Goal: Task Accomplishment & Management: Manage account settings

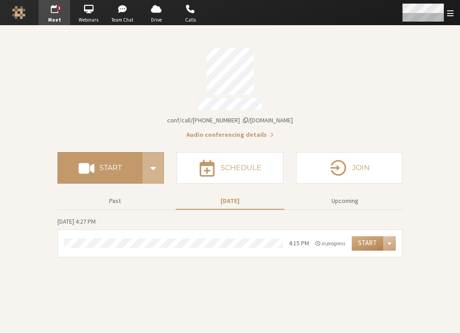
click at [447, 12] on span "Open menu" at bounding box center [450, 13] width 7 height 9
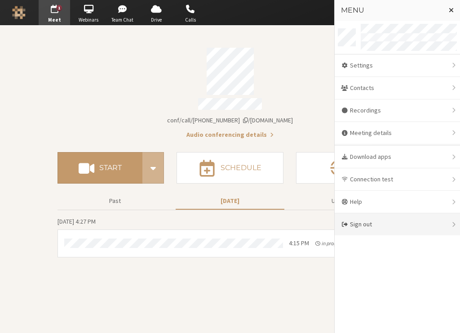
click at [373, 223] on div "Sign out" at bounding box center [397, 224] width 125 height 22
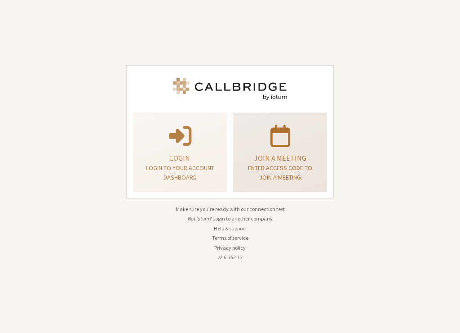
click at [270, 161] on p "Join a meeting" at bounding box center [280, 157] width 71 height 11
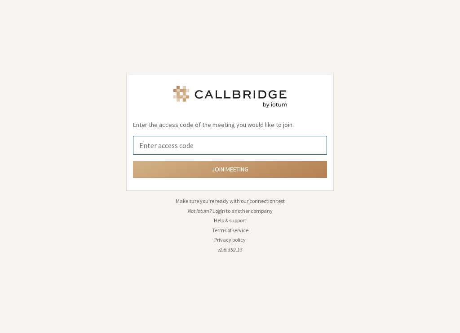
paste input "[URL][DOMAIN_NAME][PHONE_NUMBER]"
type input "[URL][DOMAIN_NAME][PHONE_NUMBER]"
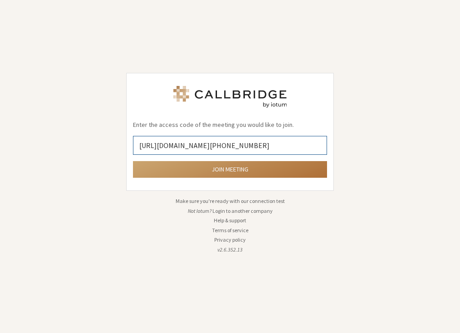
click button "Join meeting" at bounding box center [230, 169] width 194 height 17
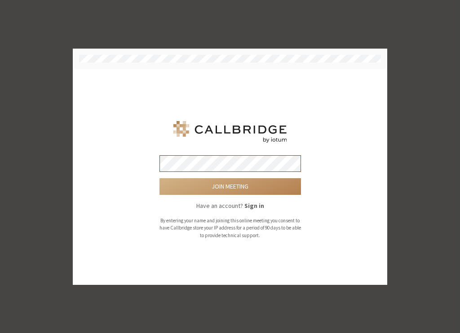
click at [160, 178] on button "Join meeting" at bounding box center [231, 186] width 142 height 17
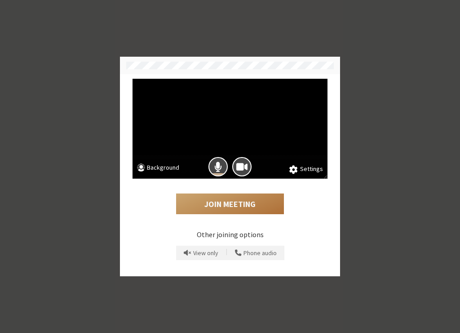
click at [231, 197] on button "Join Meeting" at bounding box center [230, 203] width 108 height 21
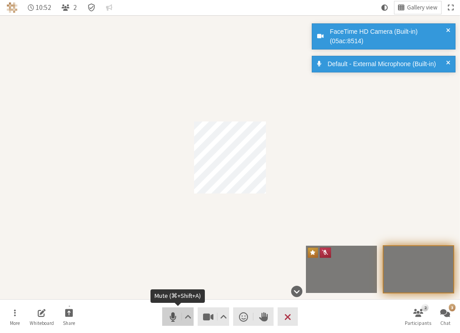
click at [168, 311] on span "Mute (⌘+Shift+A)" at bounding box center [173, 316] width 13 height 13
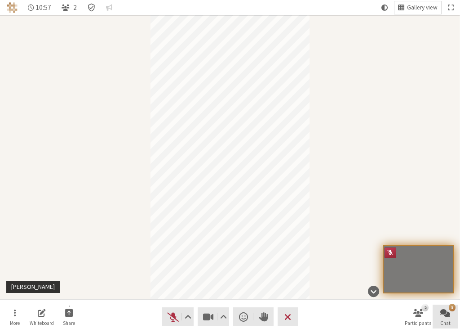
click at [445, 318] on button "3 Chat" at bounding box center [445, 316] width 25 height 24
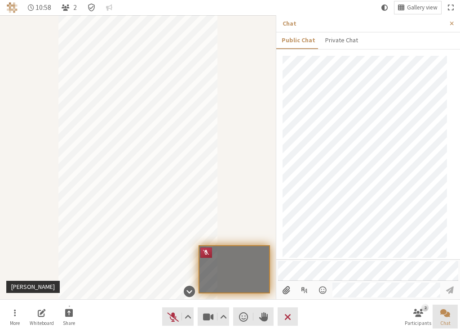
scroll to position [5, 0]
click at [445, 318] on button "Chat" at bounding box center [445, 316] width 25 height 24
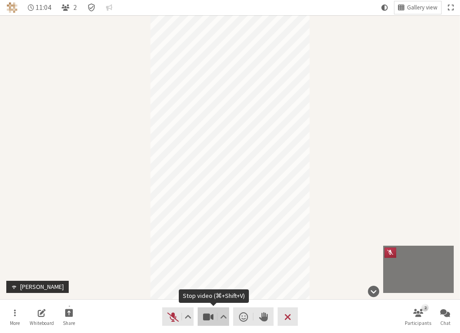
click at [205, 314] on span "Stop video (⌘+Shift+V)" at bounding box center [208, 316] width 13 height 13
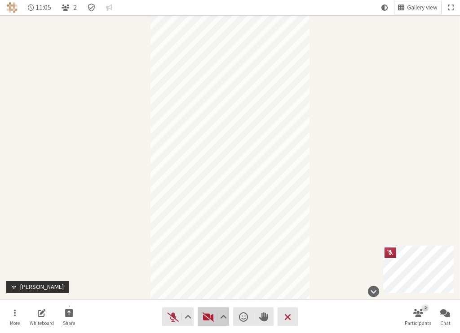
click at [205, 314] on span "Start video (⌘+Shift+V)" at bounding box center [208, 316] width 13 height 13
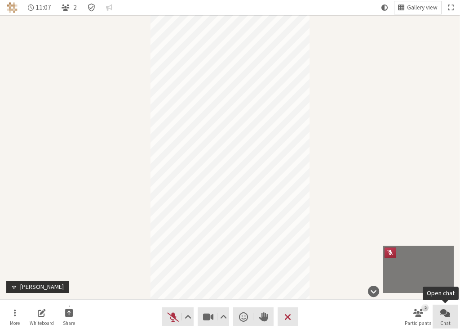
click at [437, 315] on button "Chat" at bounding box center [445, 316] width 25 height 24
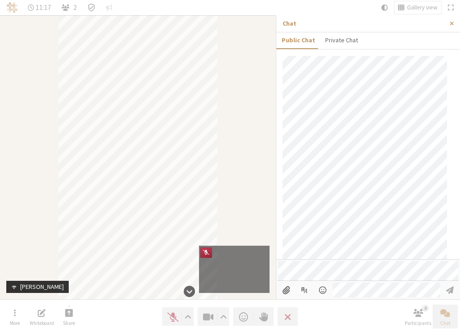
scroll to position [197, 0]
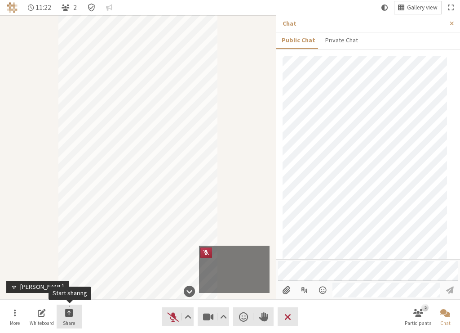
click at [74, 314] on button "Share" at bounding box center [69, 316] width 25 height 24
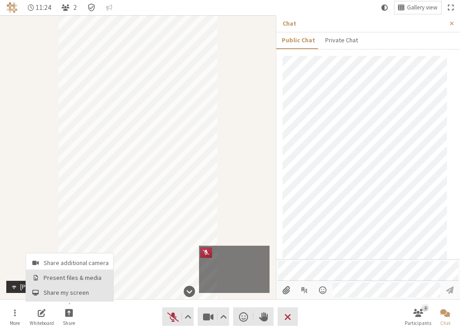
click at [70, 286] on nav "Share additional camera Present files & media Share my screen" at bounding box center [69, 277] width 87 height 48
click at [72, 292] on span "Share my screen" at bounding box center [76, 292] width 65 height 7
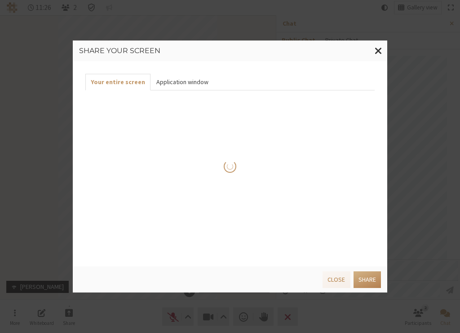
click at [171, 86] on button "Application window" at bounding box center [182, 82] width 63 height 17
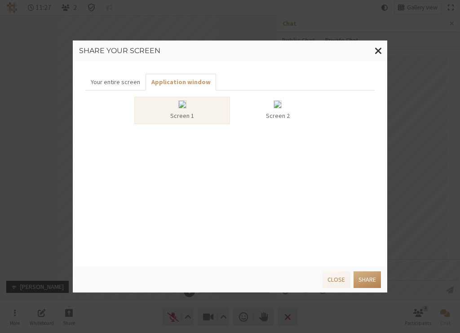
click at [271, 107] on div at bounding box center [278, 105] width 89 height 11
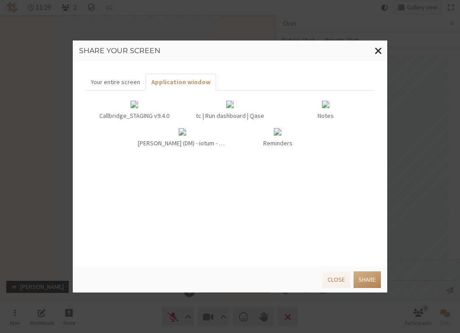
click at [289, 125] on div "Reminders" at bounding box center [278, 137] width 96 height 27
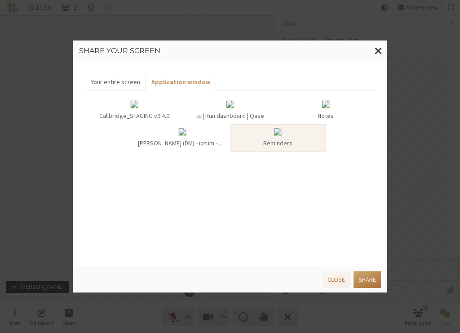
click at [372, 280] on button "Share" at bounding box center [367, 279] width 27 height 17
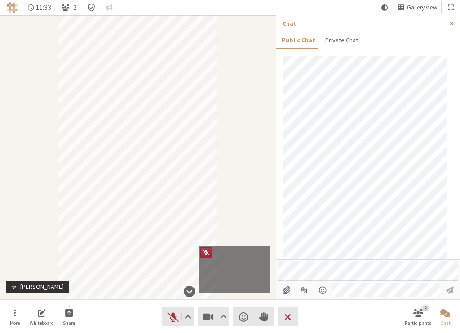
click at [458, 21] on button "Close sidebar" at bounding box center [452, 23] width 17 height 17
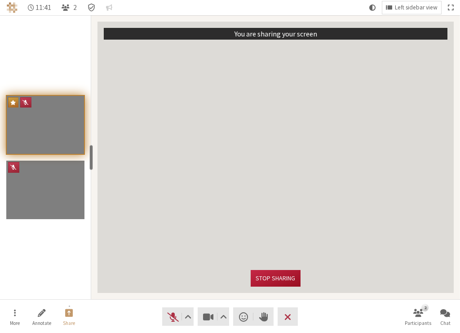
click at [267, 277] on button "Stop sharing" at bounding box center [275, 278] width 49 height 17
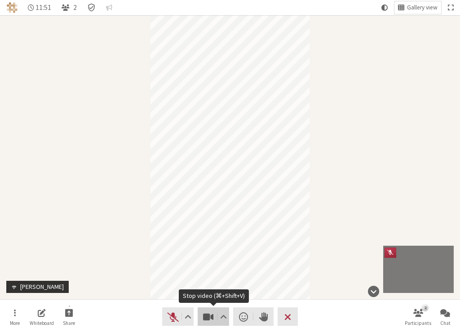
click at [206, 314] on span "Stop video (⌘+Shift+V)" at bounding box center [208, 316] width 13 height 13
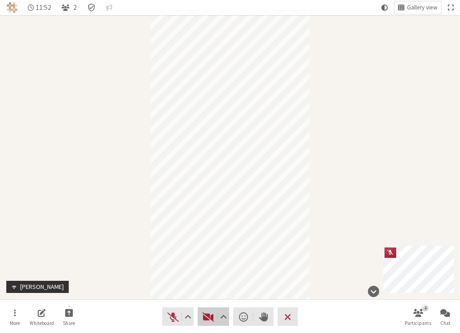
click at [206, 314] on span "Start video (⌘+Shift+V)" at bounding box center [208, 316] width 13 height 13
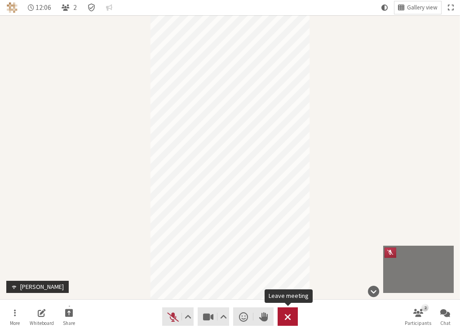
click at [292, 315] on button "Leave" at bounding box center [288, 316] width 20 height 18
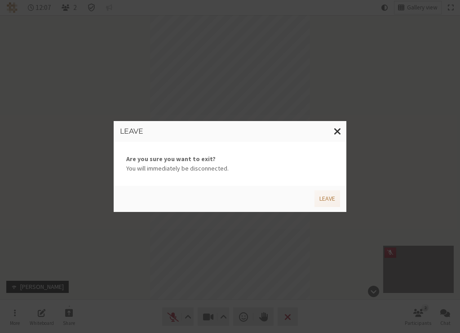
click at [330, 189] on div "Leave" at bounding box center [228, 197] width 223 height 20
click at [330, 199] on button "Leave" at bounding box center [328, 198] width 26 height 17
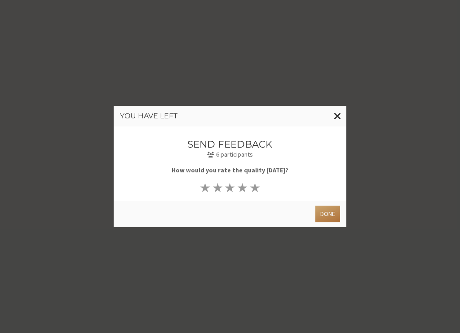
click at [331, 212] on button "Done" at bounding box center [328, 213] width 25 height 17
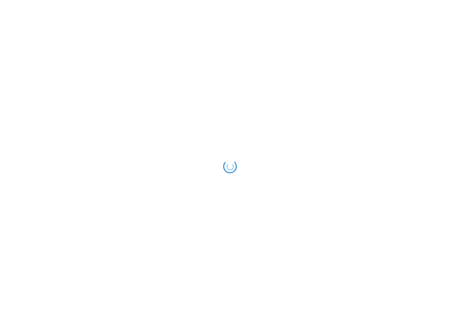
click at [336, 115] on html "Loading..." at bounding box center [230, 166] width 460 height 333
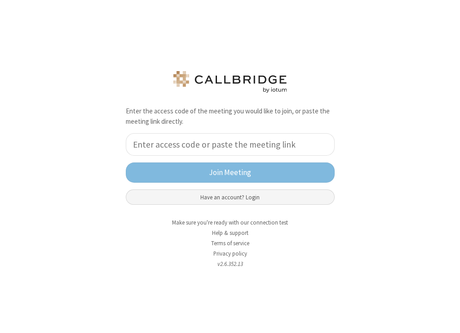
click at [277, 200] on button "Have an account? Login" at bounding box center [230, 196] width 209 height 15
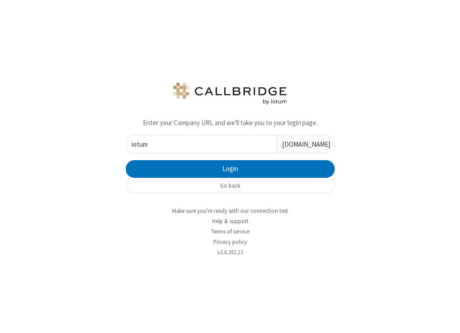
type input "iotum"
click at [126, 160] on button "Login" at bounding box center [230, 169] width 209 height 18
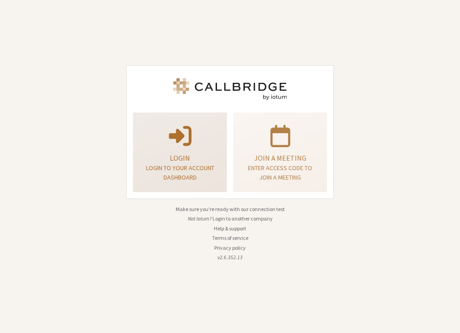
click at [216, 151] on div "Login Login to your account dashboard" at bounding box center [180, 152] width 84 height 72
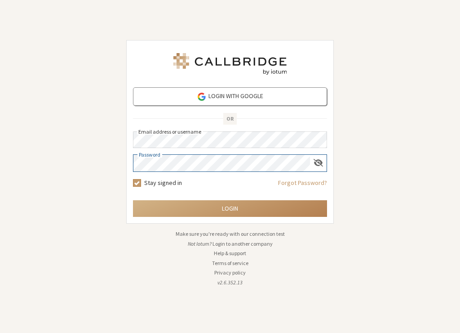
click at [133, 200] on button "Login" at bounding box center [230, 208] width 194 height 17
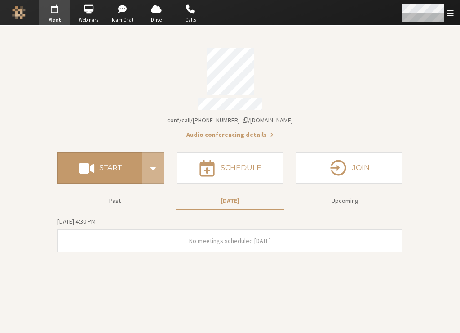
click at [451, 15] on span "Open menu" at bounding box center [450, 13] width 7 height 9
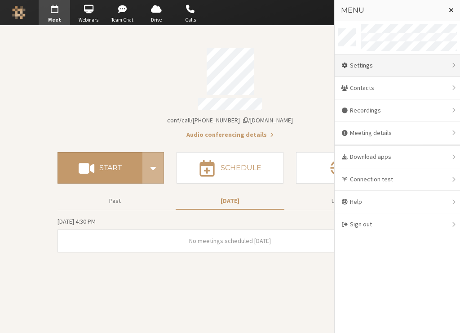
click at [414, 68] on div "Settings" at bounding box center [397, 65] width 125 height 22
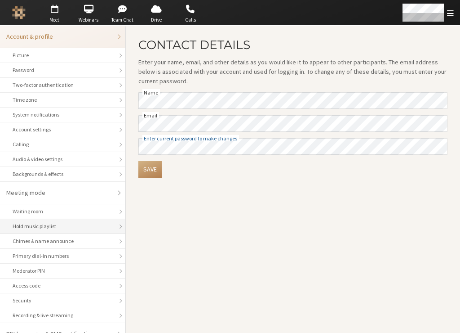
click at [61, 221] on li "Hold music playlist" at bounding box center [62, 226] width 125 height 15
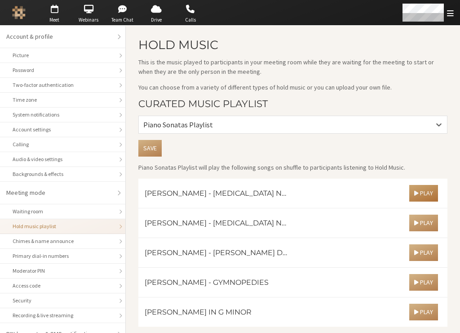
click at [426, 191] on span "Play" at bounding box center [423, 193] width 19 height 8
click at [325, 196] on button "button" at bounding box center [324, 193] width 17 height 17
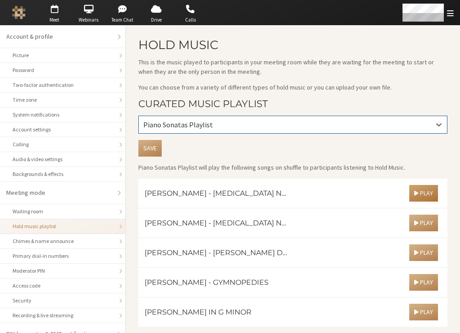
click at [334, 132] on div "Piano Sonatas Playlist" at bounding box center [293, 124] width 308 height 17
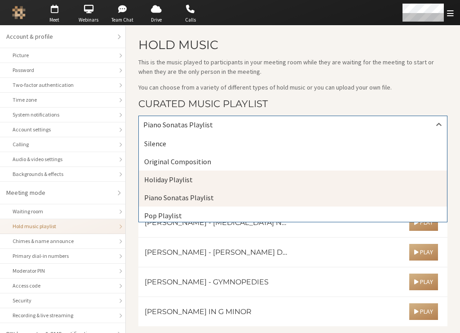
click at [280, 179] on div "Holiday Playlist" at bounding box center [293, 179] width 308 height 18
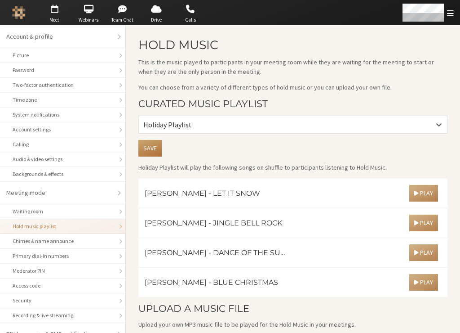
click at [156, 147] on button "Save" at bounding box center [149, 148] width 23 height 17
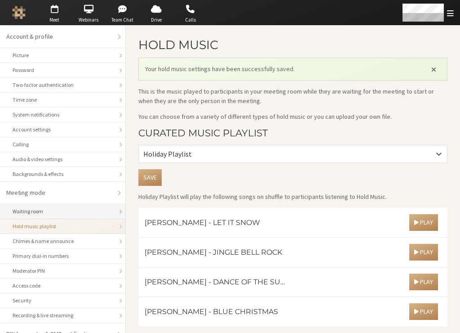
click at [95, 214] on div "Waiting room" at bounding box center [63, 211] width 100 height 8
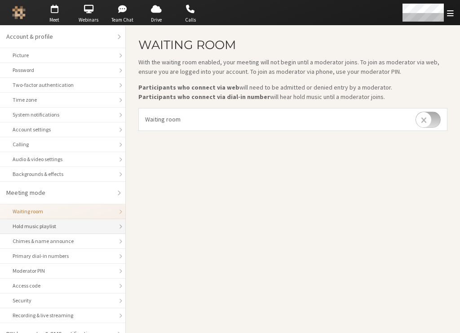
click at [77, 227] on div "Hold music playlist" at bounding box center [63, 226] width 100 height 8
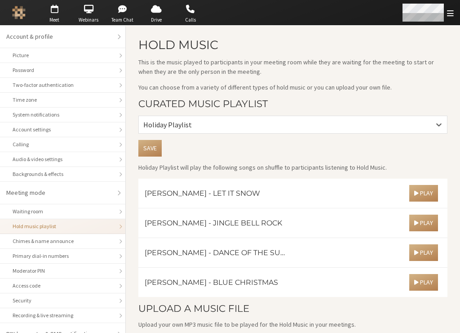
click at [449, 12] on span "Open menu" at bounding box center [450, 13] width 7 height 9
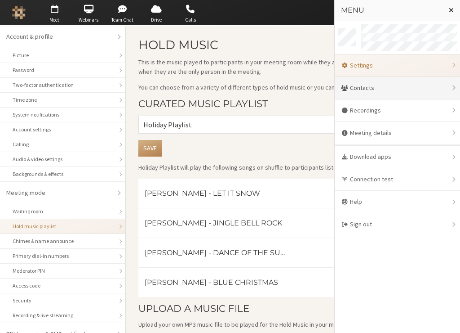
click at [379, 87] on div "Contacts" at bounding box center [397, 88] width 125 height 22
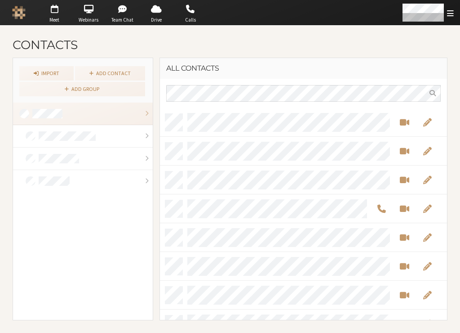
scroll to position [205, 280]
click at [103, 68] on link "Add contact" at bounding box center [110, 73] width 70 height 14
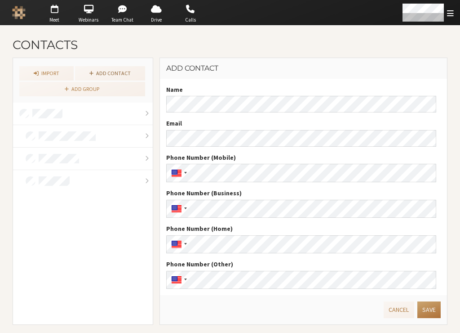
click at [434, 312] on button "Save" at bounding box center [429, 309] width 23 height 17
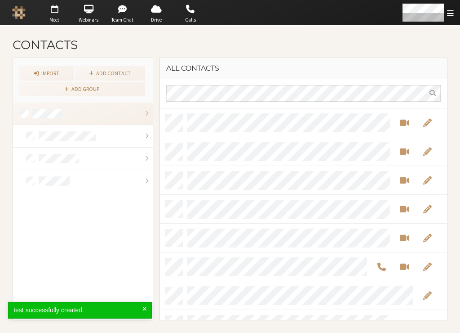
scroll to position [1180, 0]
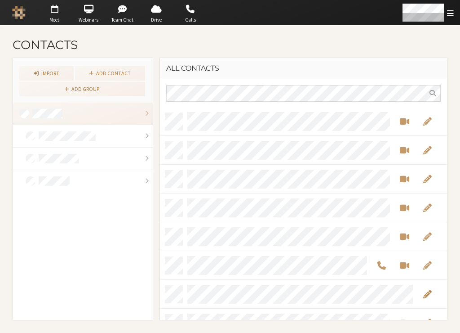
click at [433, 292] on button "Edit" at bounding box center [427, 294] width 17 height 10
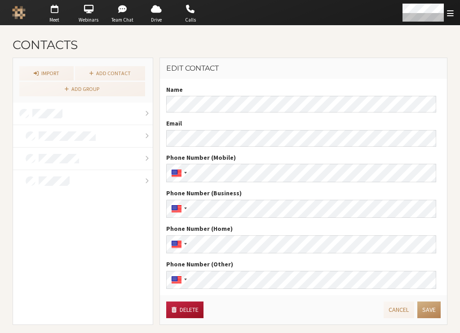
click at [190, 312] on button "Delete" at bounding box center [184, 309] width 37 height 17
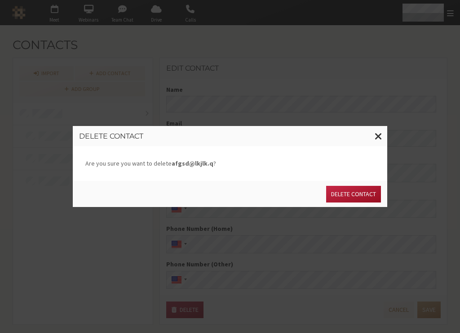
click at [357, 187] on button "Delete contact" at bounding box center [353, 194] width 55 height 17
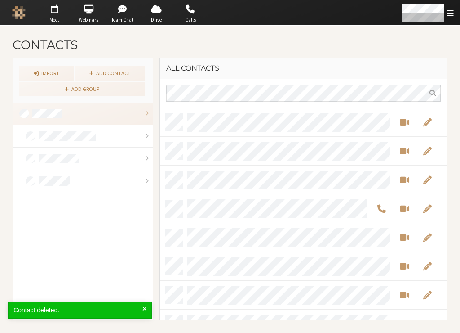
scroll to position [205, 280]
